Goal: Find specific page/section: Find specific page/section

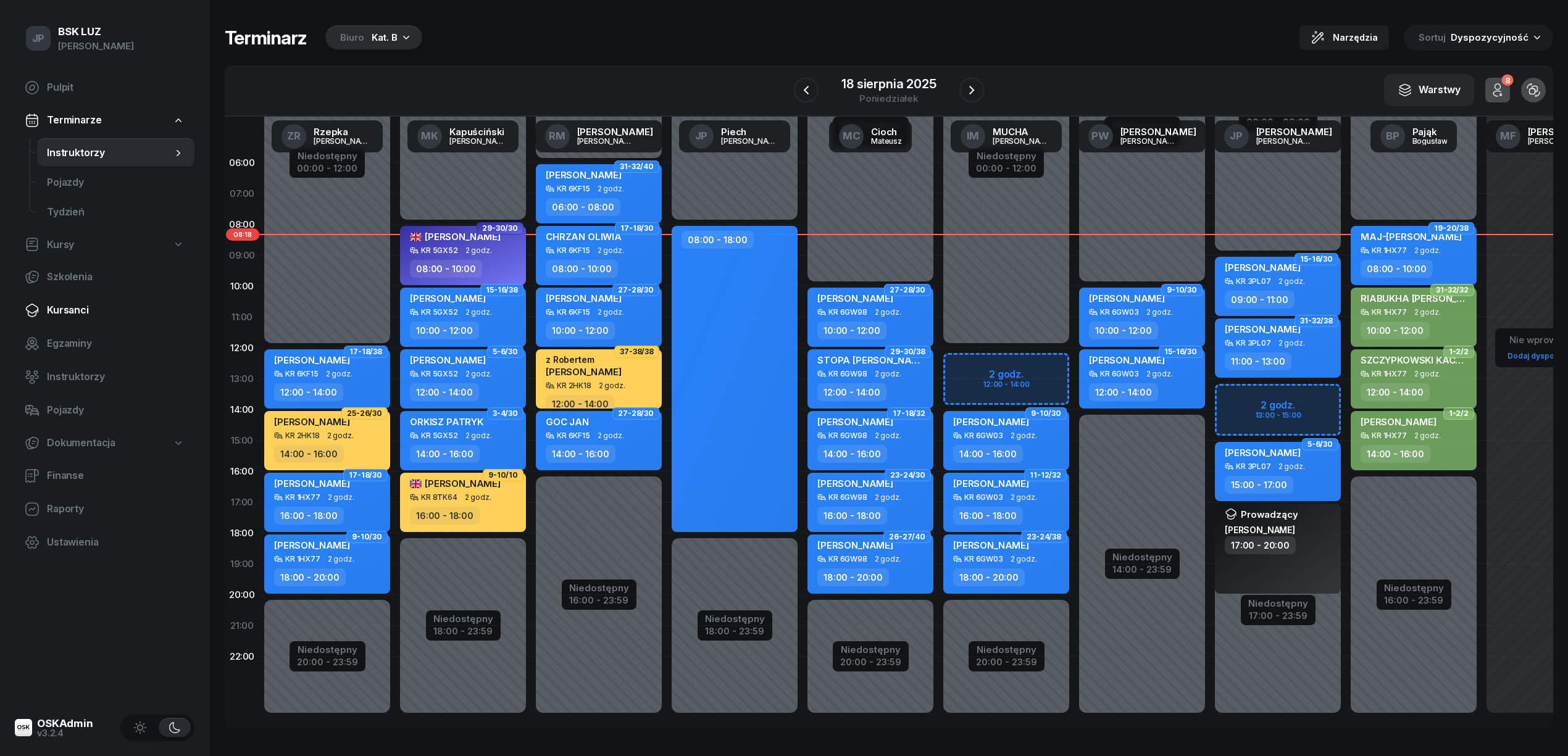
click at [63, 312] on span "Kursanci" at bounding box center [115, 310] width 138 height 16
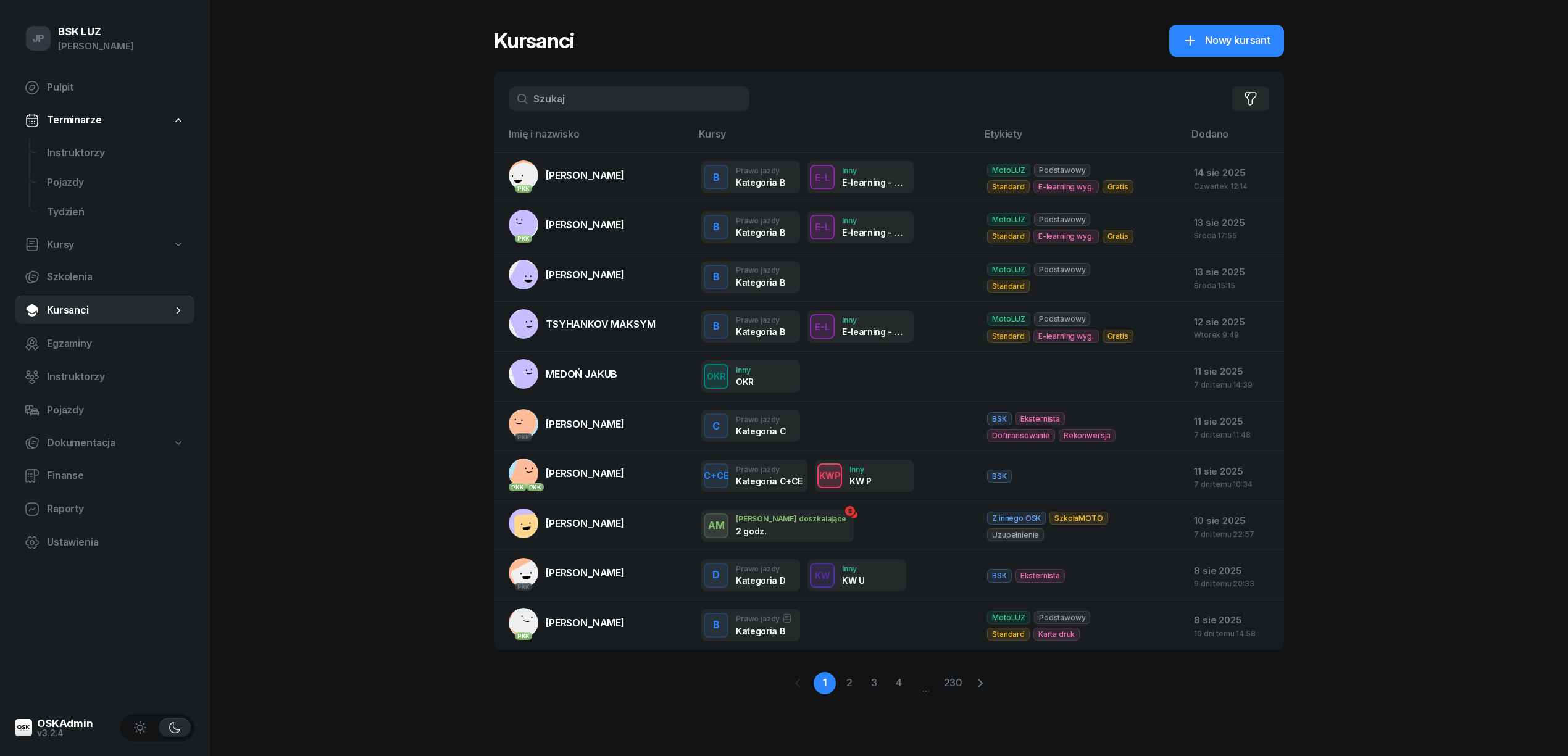
click at [608, 100] on input "text" at bounding box center [629, 98] width 241 height 24
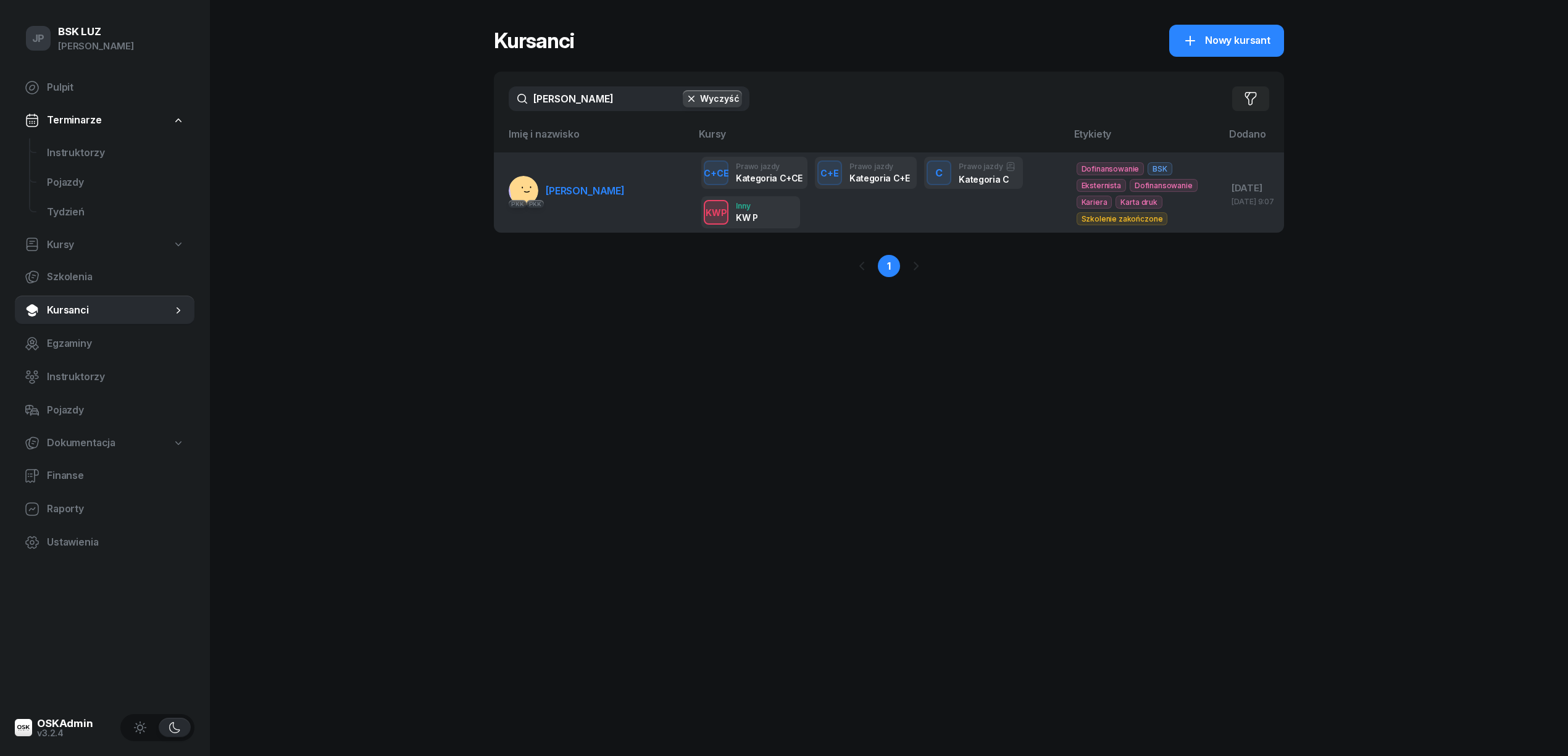
type input "[PERSON_NAME]"
click at [591, 191] on span "[PERSON_NAME]" at bounding box center [585, 190] width 79 height 13
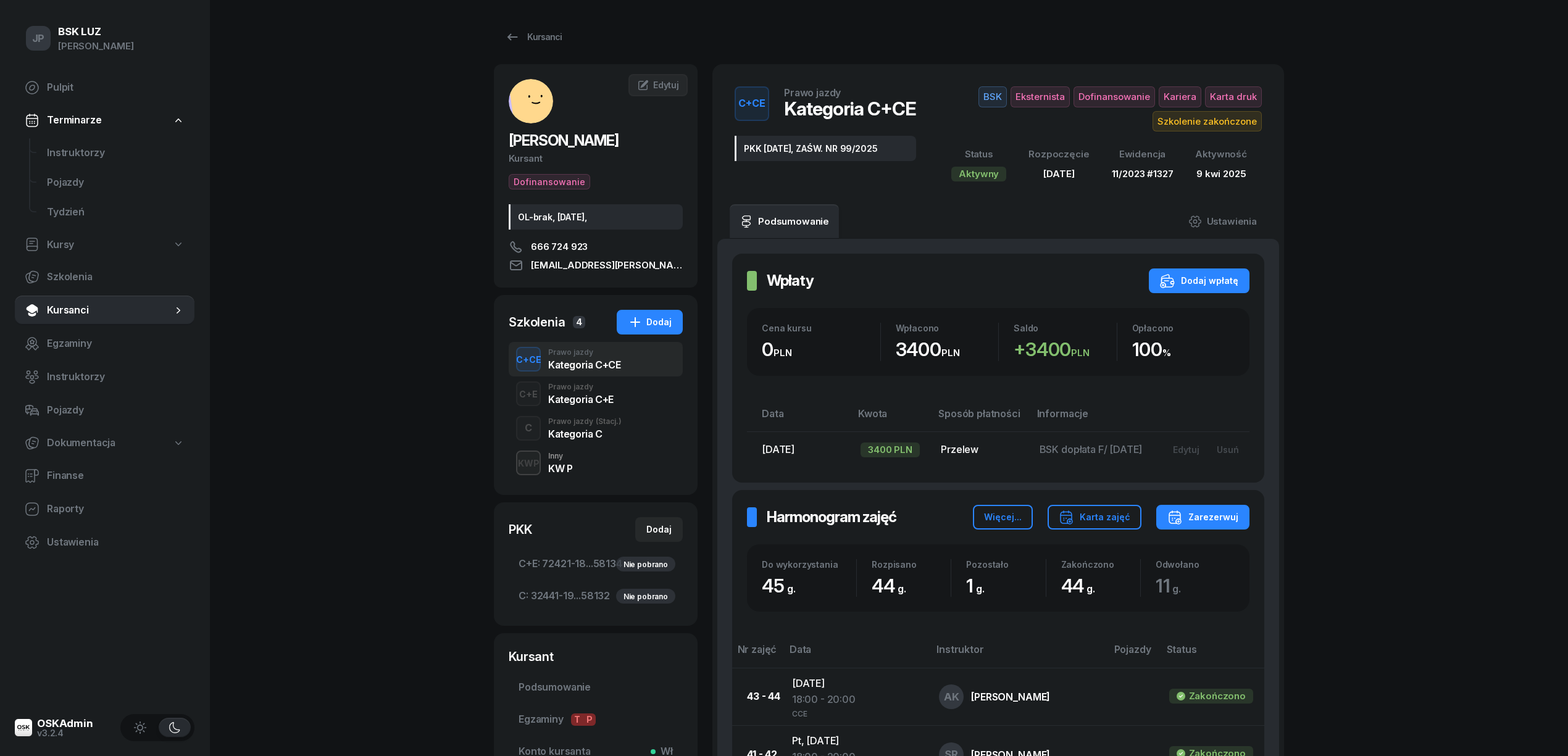
click at [548, 467] on div "KW P" at bounding box center [560, 468] width 24 height 10
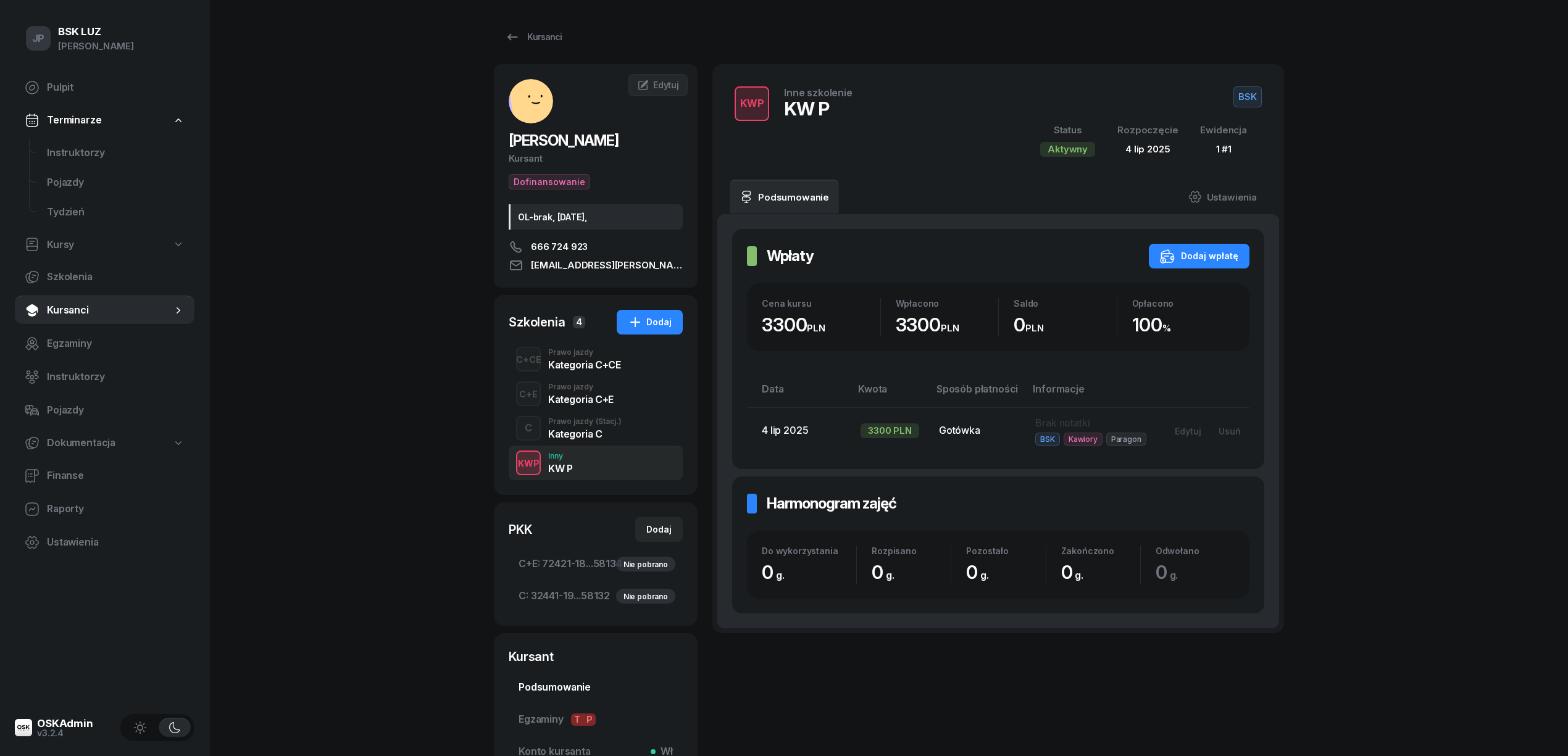
click at [543, 686] on span "Podsumowanie" at bounding box center [596, 687] width 154 height 16
